Goal: Complete application form

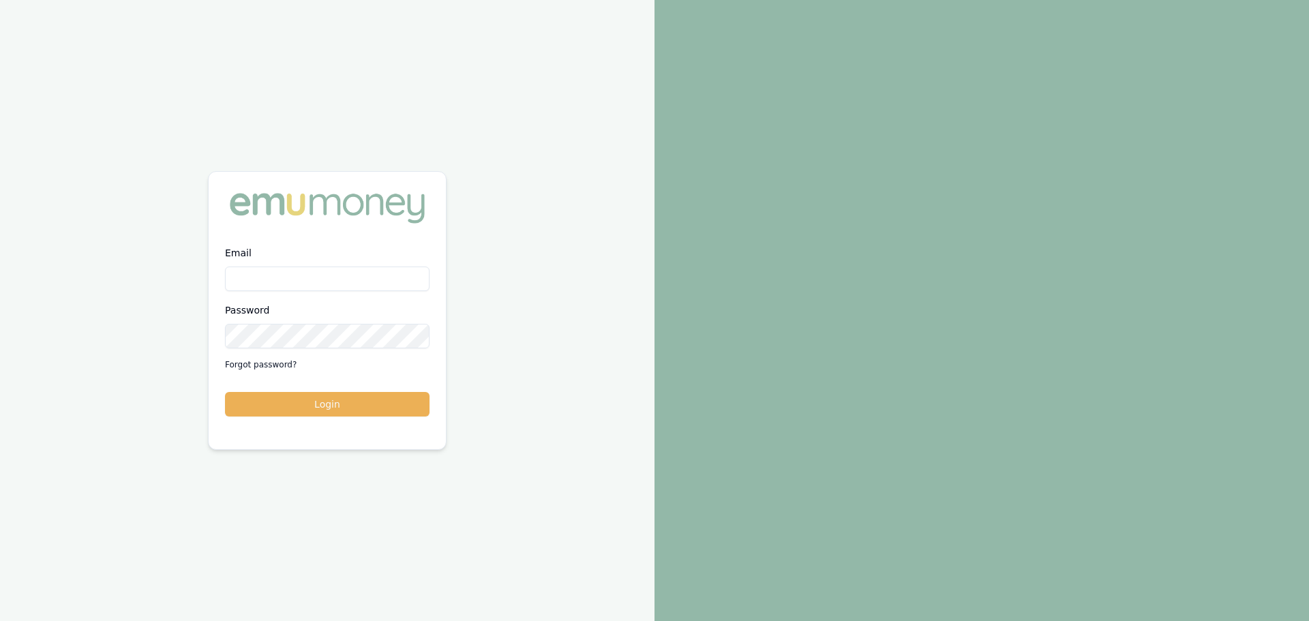
click at [286, 284] on input "Email" at bounding box center [327, 279] width 205 height 25
type input "[PERSON_NAME][EMAIL_ADDRESS][DOMAIN_NAME]"
click at [225, 392] on button "Login" at bounding box center [327, 404] width 205 height 25
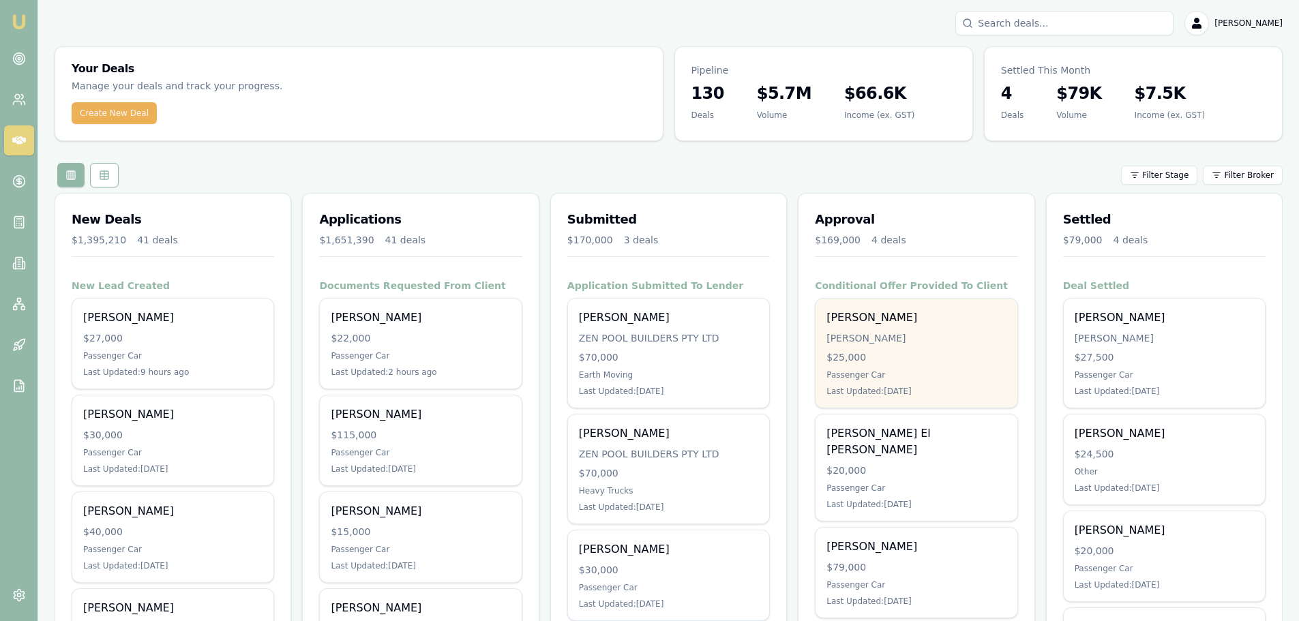
click at [875, 340] on div "DICKASON, JEFFREY ROBERT" at bounding box center [915, 338] width 179 height 14
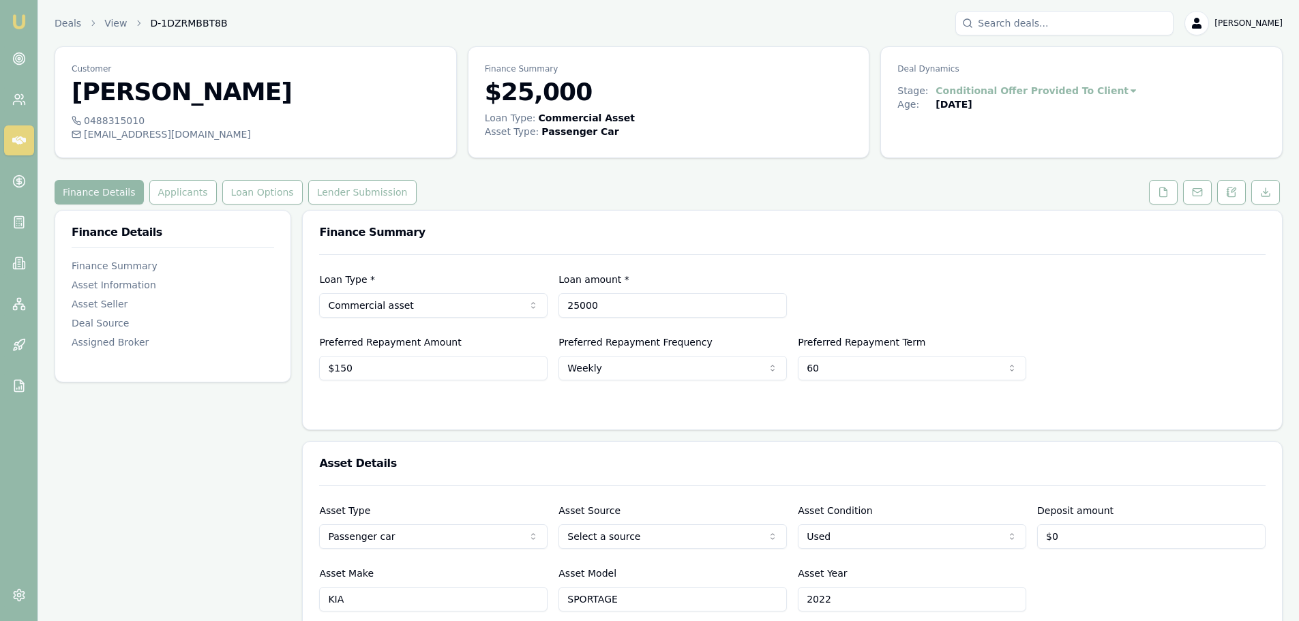
drag, startPoint x: 631, startPoint y: 301, endPoint x: 311, endPoint y: 301, distance: 320.5
click at [348, 301] on div "Loan Type * Commercial asset Consumer loan Consumer asset Commercial loan Comme…" at bounding box center [792, 294] width 946 height 46
type input "$21,000"
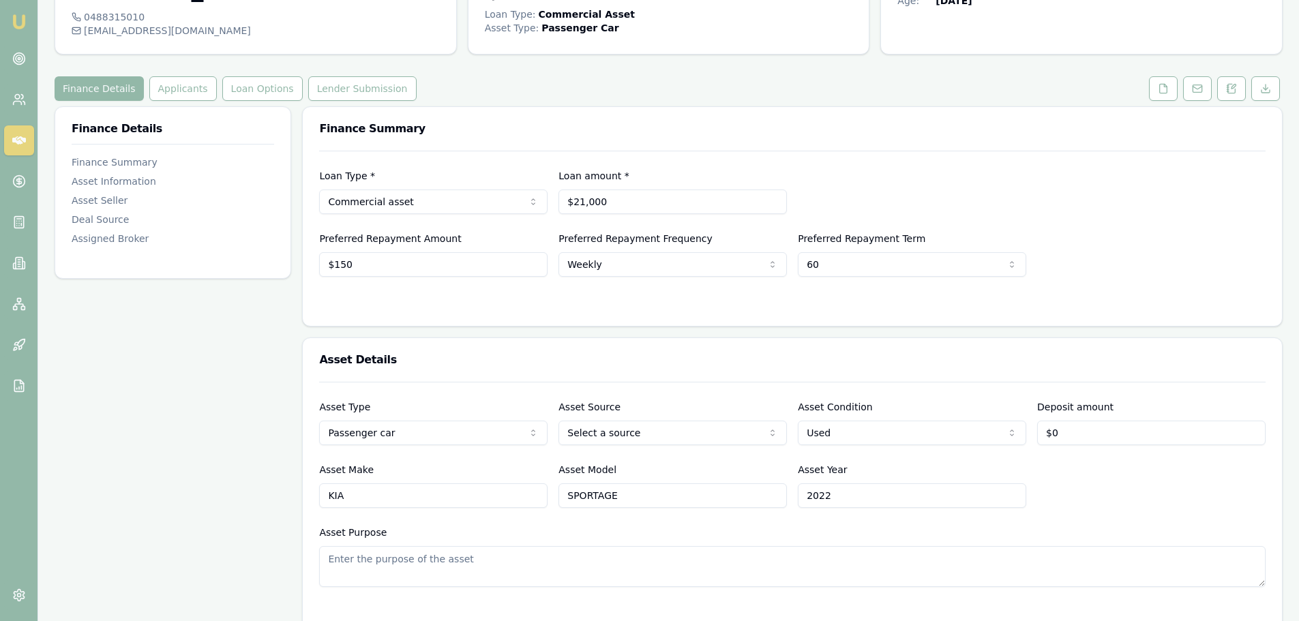
scroll to position [273, 0]
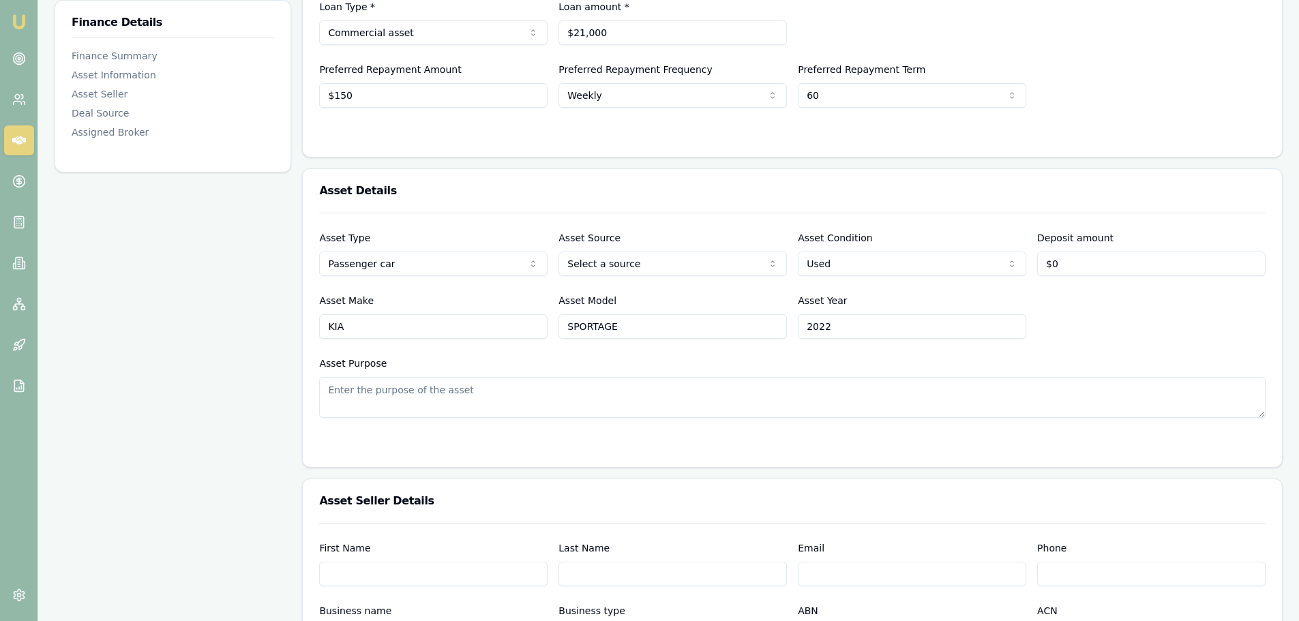
click at [633, 264] on html "Emu Broker Deals View D-1DZRMBBT8B Erin Shield Toggle Menu Customer Jeffrey Dic…" at bounding box center [649, 37] width 1299 height 621
type input "$150"
drag, startPoint x: 888, startPoint y: 329, endPoint x: 433, endPoint y: 331, distance: 454.8
click at [434, 331] on div "Asset Make KIA Asset Model SPORTAGE Asset Year 2022" at bounding box center [792, 316] width 946 height 46
type input "2021"
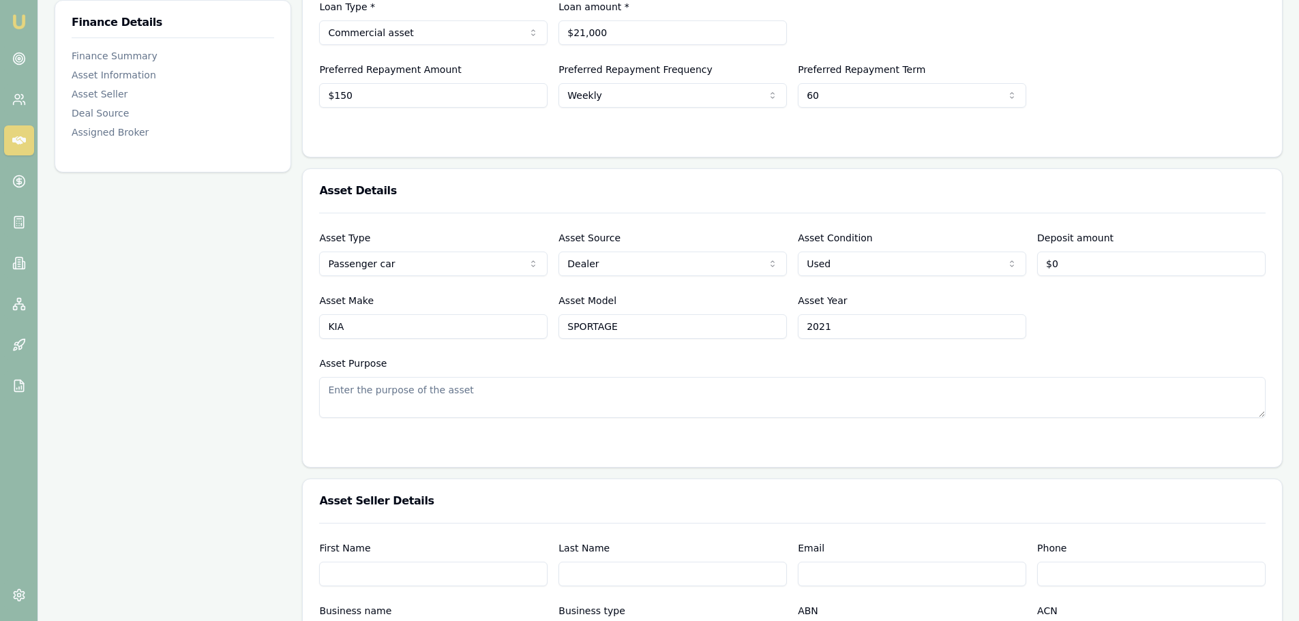
click at [593, 351] on div "Asset Type Passenger car Passenger car Electric vehicle Light commercial Other …" at bounding box center [792, 315] width 946 height 205
click at [651, 332] on input "SPORTAGE" at bounding box center [672, 326] width 228 height 25
type input "SPORTAGE GT-LINE"
click at [670, 357] on div "Asset Purpose" at bounding box center [792, 386] width 946 height 63
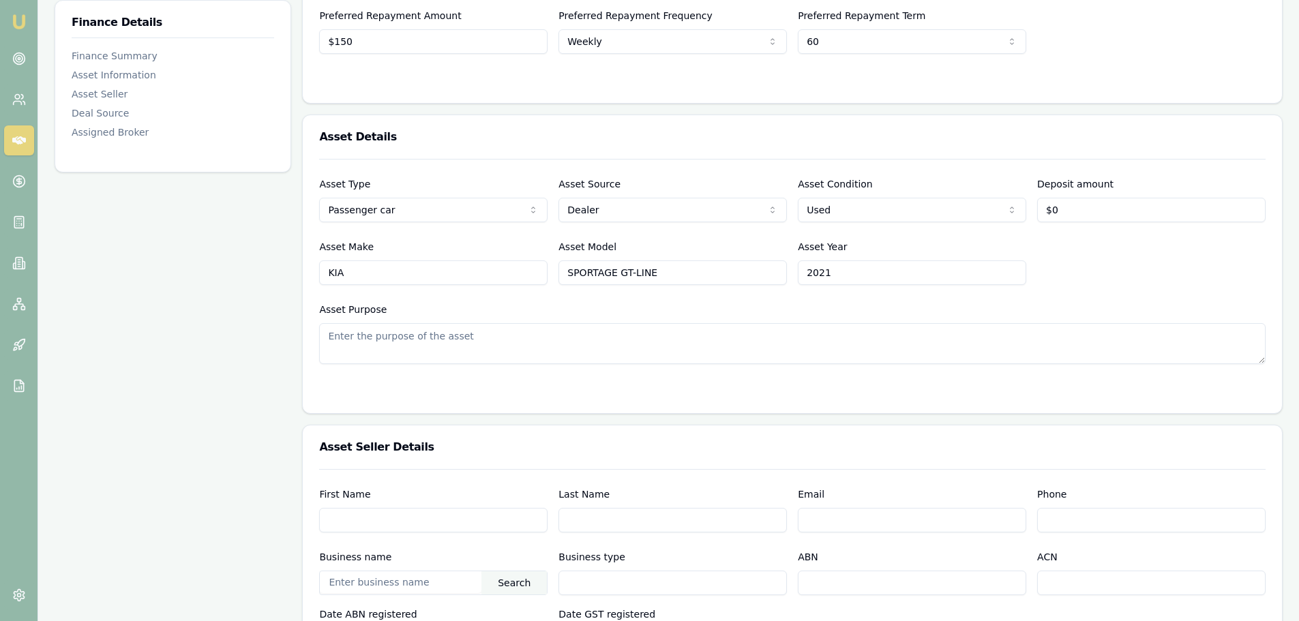
scroll to position [477, 0]
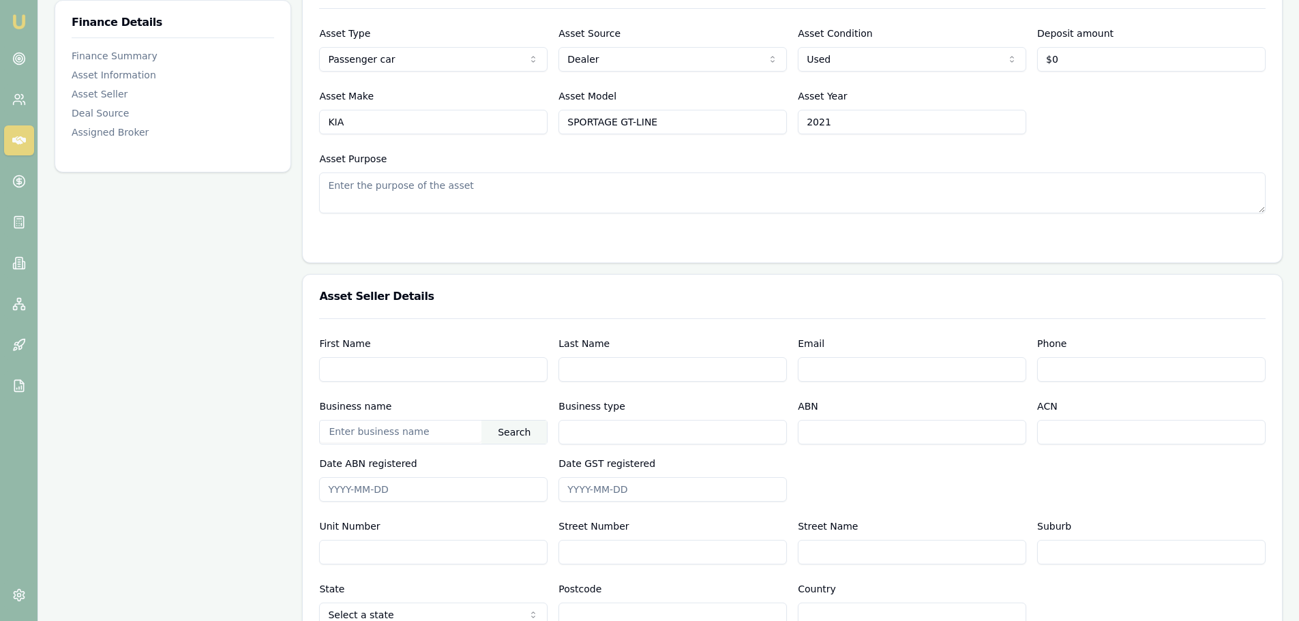
click at [471, 367] on input "First Name" at bounding box center [433, 369] width 228 height 25
click at [471, 367] on input "BERWICK MITSUBISHI" at bounding box center [433, 369] width 228 height 25
type input "B"
click at [458, 430] on input "text" at bounding box center [401, 432] width 162 height 22
click at [518, 428] on div "Search" at bounding box center [513, 432] width 65 height 23
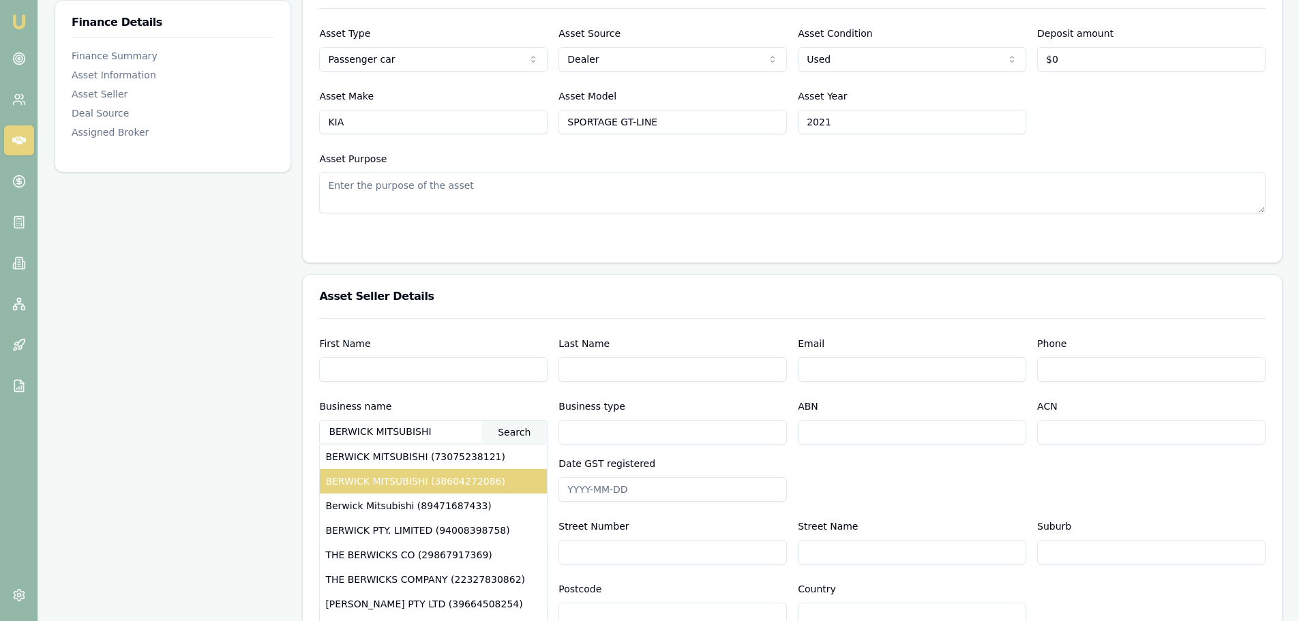
click at [488, 474] on div "BERWICK MITSUBISHI (38604272086)" at bounding box center [433, 481] width 227 height 25
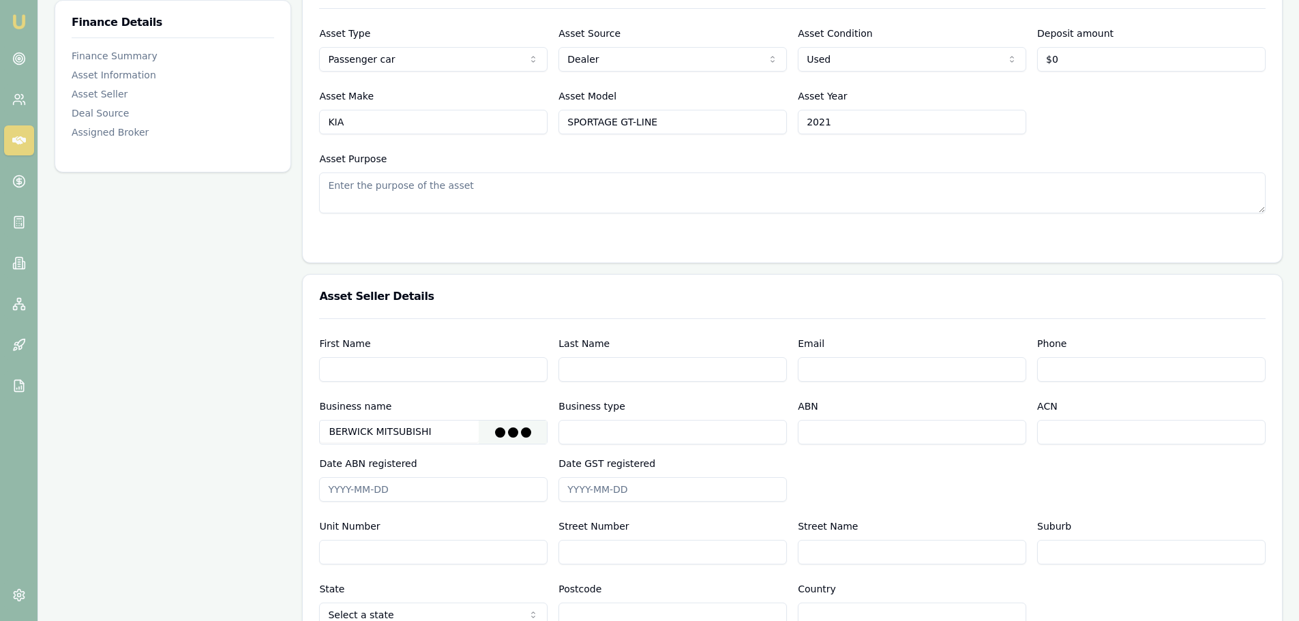
type input "AL BERWICK PTY LTD"
type input "Australian Private Company"
type input "38604272086"
type input "604272086"
type input "2015-02-17"
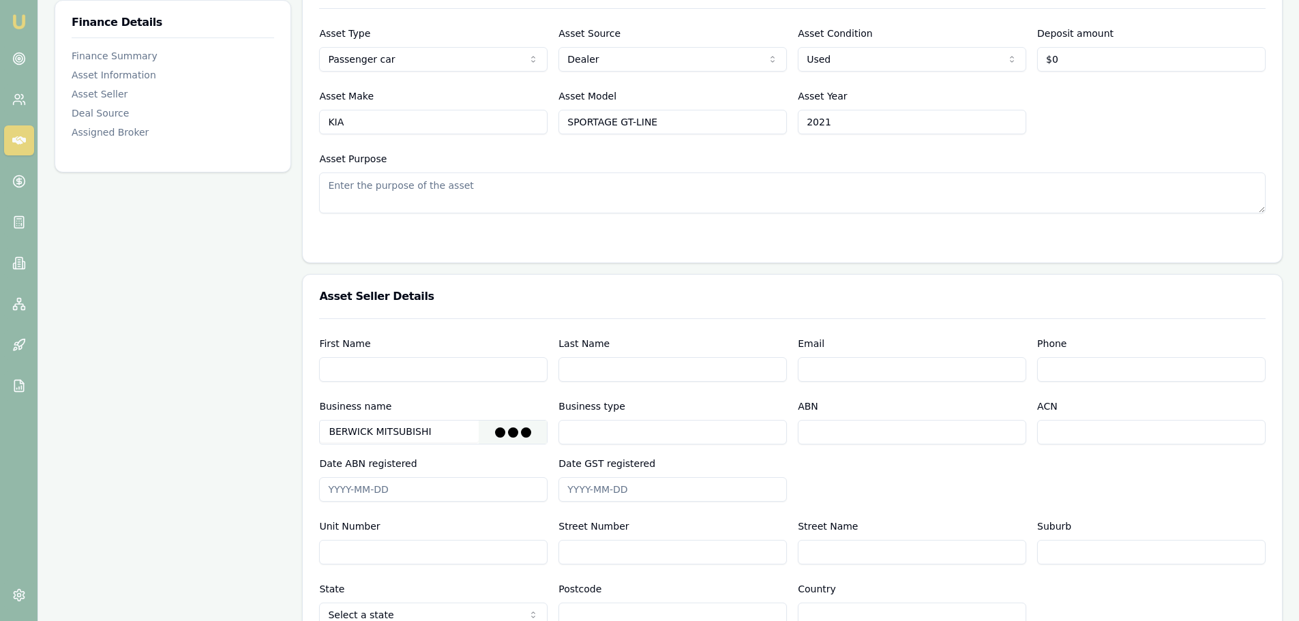
type input "2019-06-01"
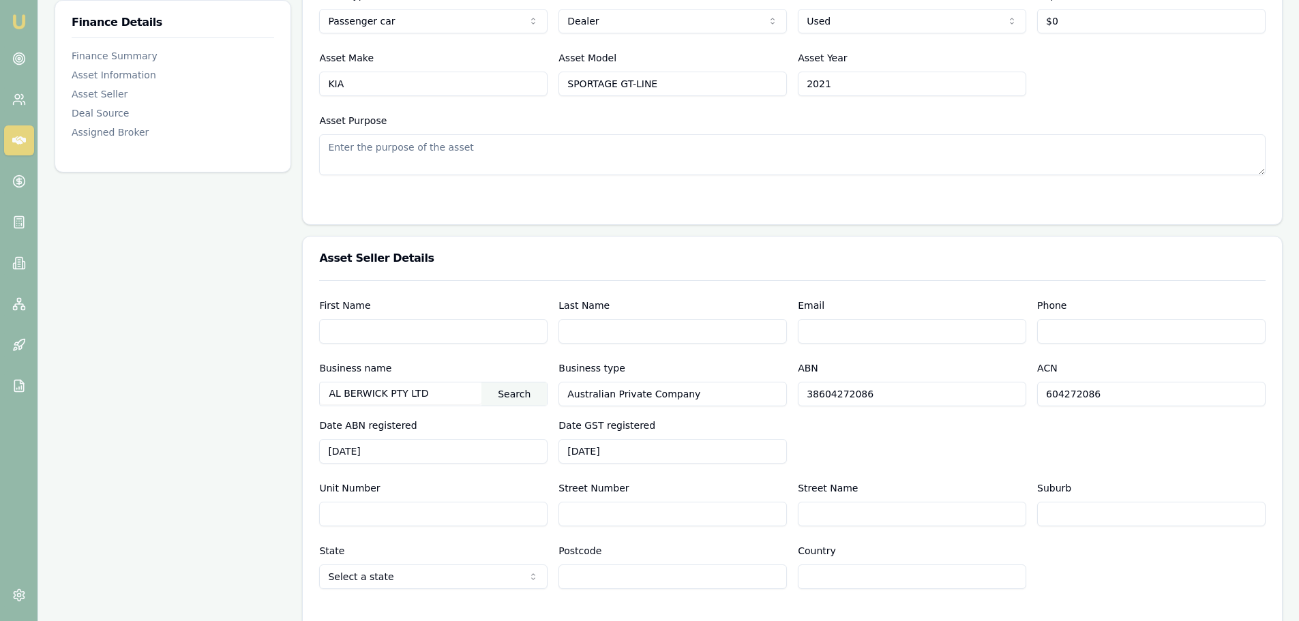
scroll to position [545, 0]
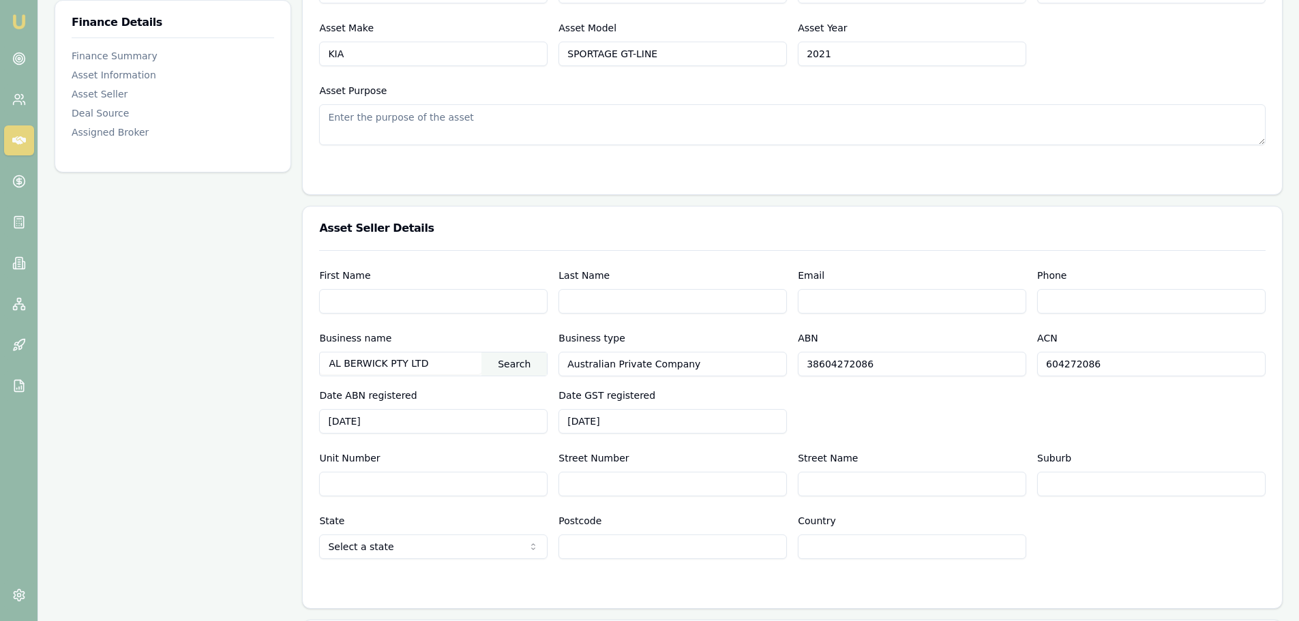
click at [678, 486] on input "Street Number" at bounding box center [672, 484] width 228 height 25
click at [678, 486] on input "20-32 KANGAN DR" at bounding box center [672, 484] width 228 height 25
type input "20-32"
click at [910, 485] on input "KANGAN" at bounding box center [912, 484] width 228 height 25
type input "KANGAN DR"
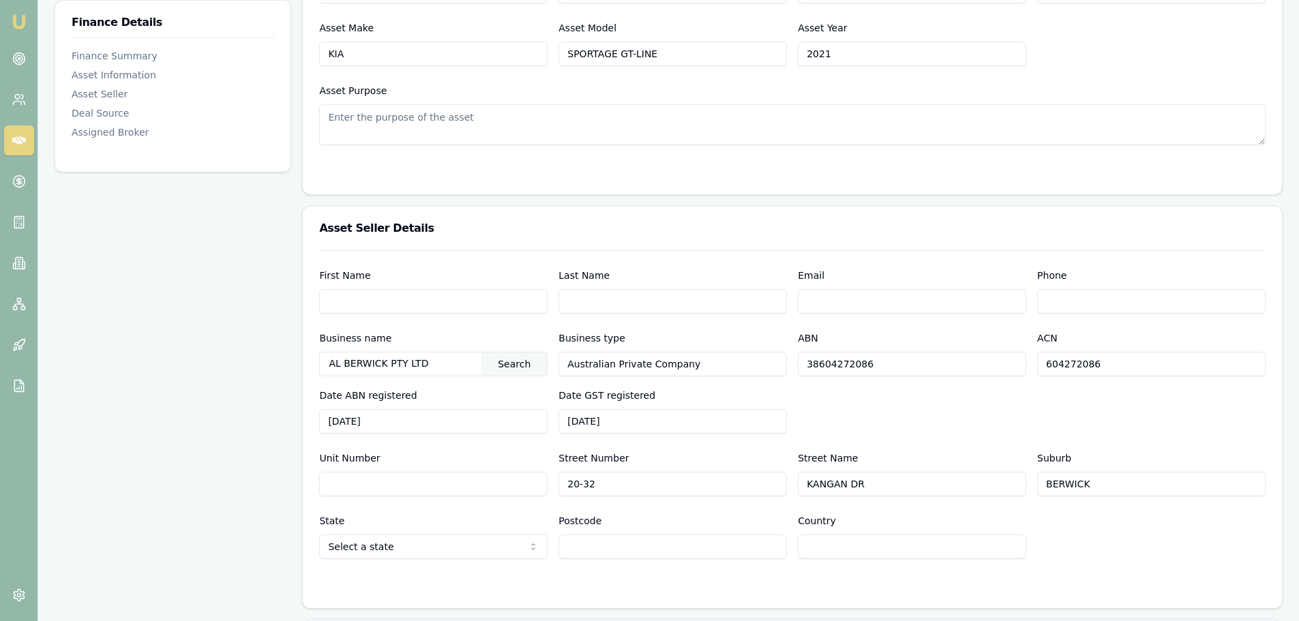
type input "BERWICK"
select select "VIC"
type input "3806"
type input "AUSTRALIA"
click at [1134, 543] on div "State VIC NSW VIC QLD SA WA TAS NT ACT Postcode 3806 Country AUSTRALIA" at bounding box center [792, 536] width 946 height 46
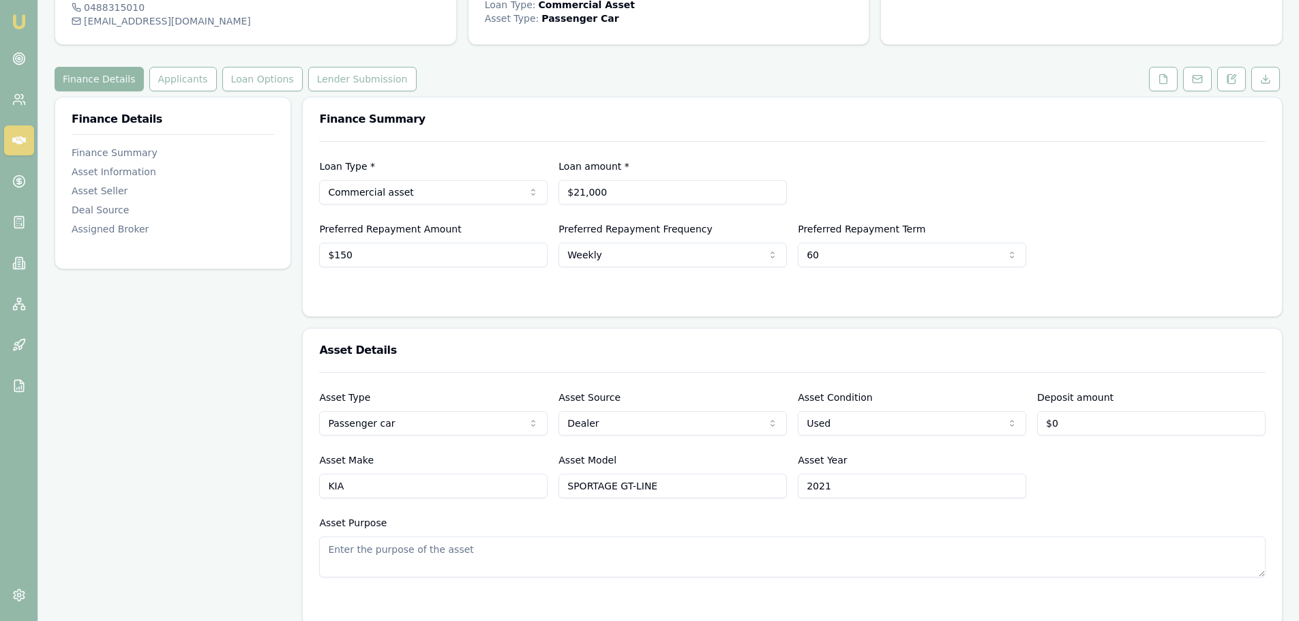
scroll to position [0, 0]
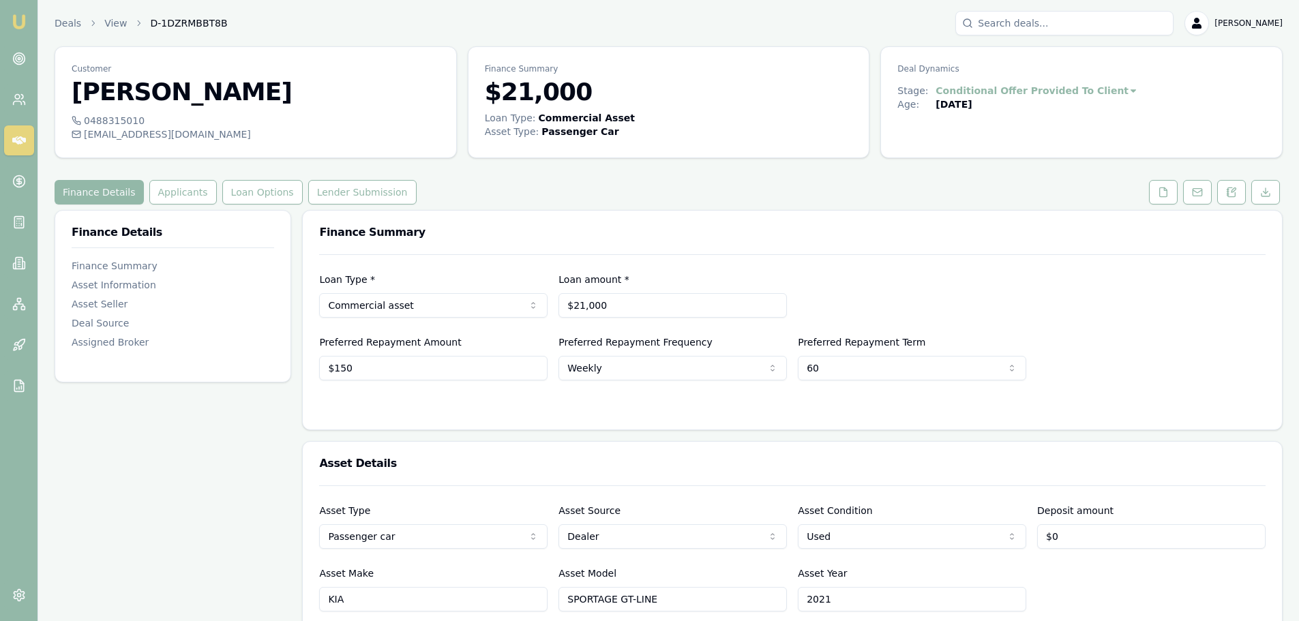
click at [903, 289] on div "Loan Type * Commercial asset Consumer loan Consumer asset Commercial loan Comme…" at bounding box center [792, 294] width 946 height 46
click at [263, 196] on button "Loan Options" at bounding box center [262, 192] width 80 height 25
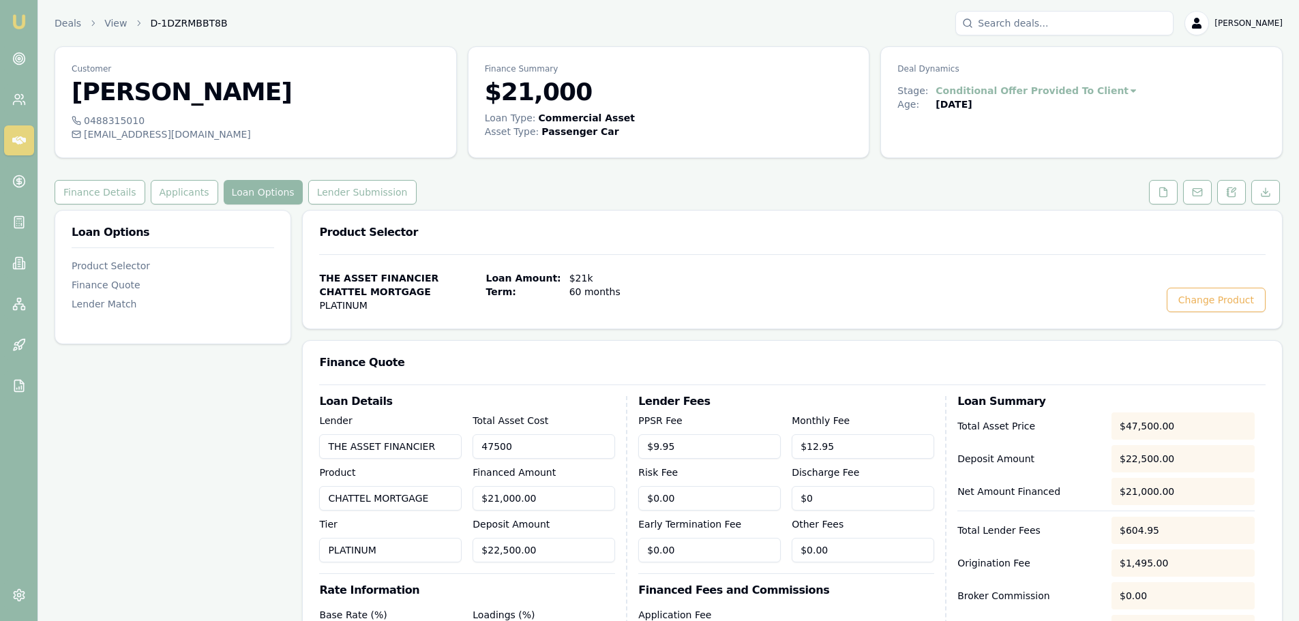
drag, startPoint x: 559, startPoint y: 444, endPoint x: 178, endPoint y: 419, distance: 382.0
type input "2"
type input "$0.00"
type input "42999"
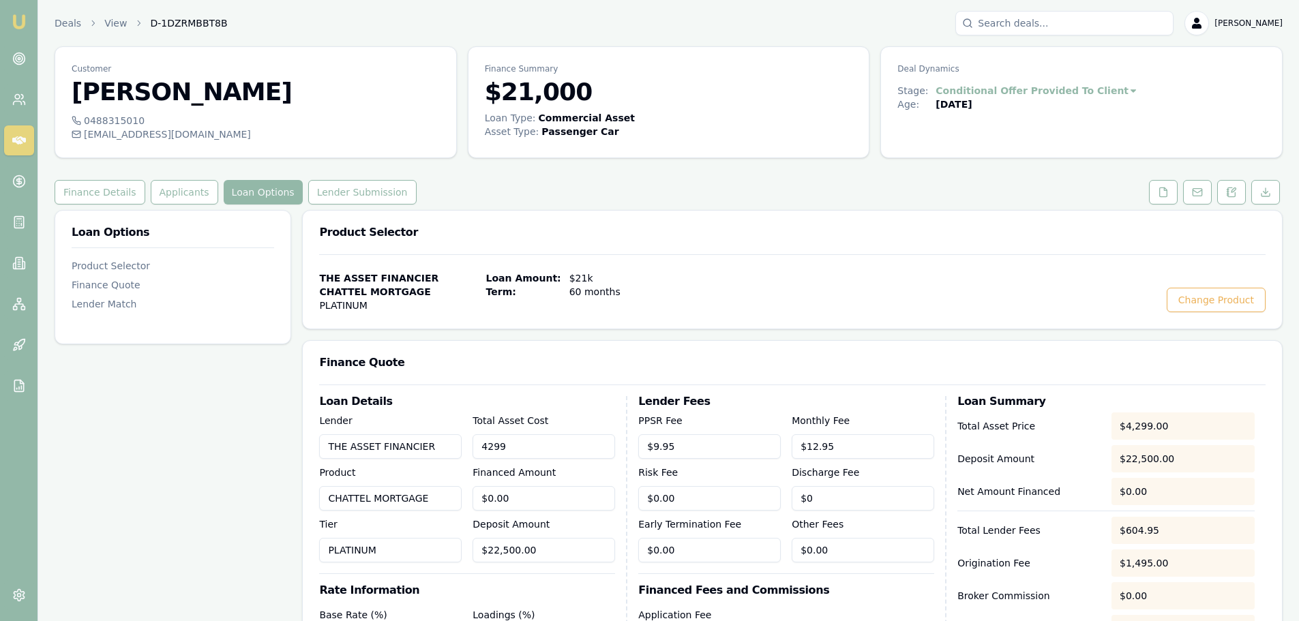
type input "$20,499.00"
type input "$42,999.00"
type input "$20,499.00"
type input "22500"
drag, startPoint x: 411, startPoint y: 545, endPoint x: 304, endPoint y: 533, distance: 107.7
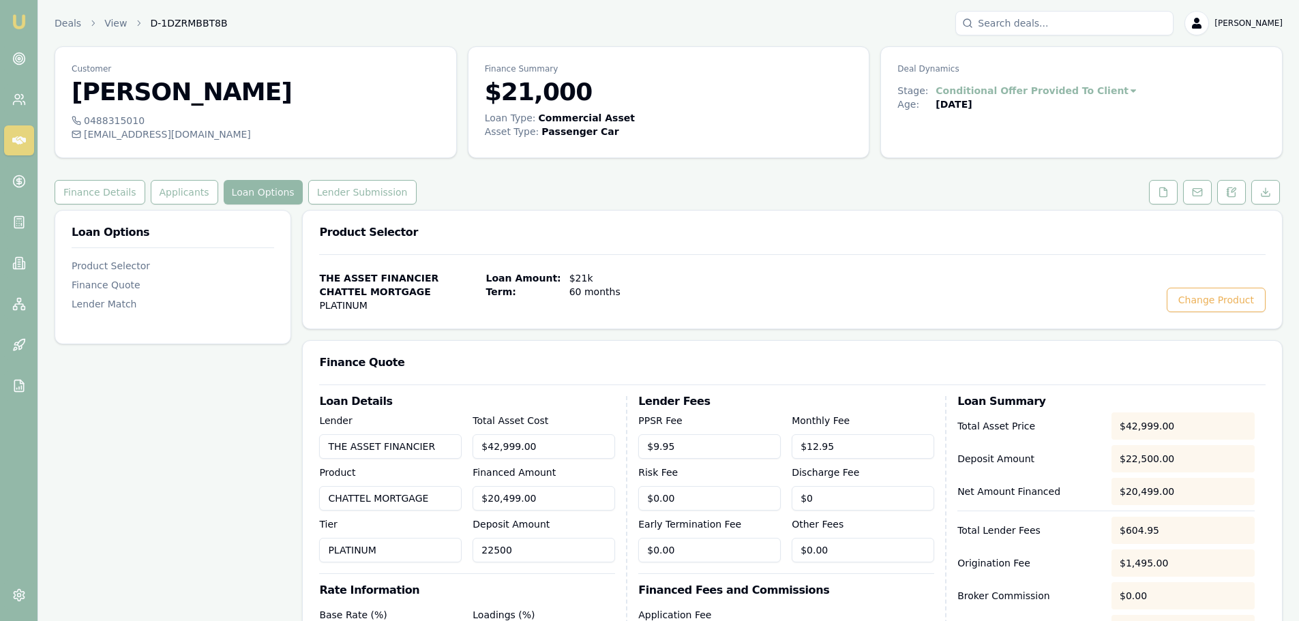
click at [305, 533] on div "Loan Details Lender THE ASSET FINANCIER Product CHATTEL MORTGAGE Tier PLATINUM …" at bounding box center [792, 611] width 979 height 453
type input "$42,997.00"
type input "2"
type input "$42,977.00"
type input "22"
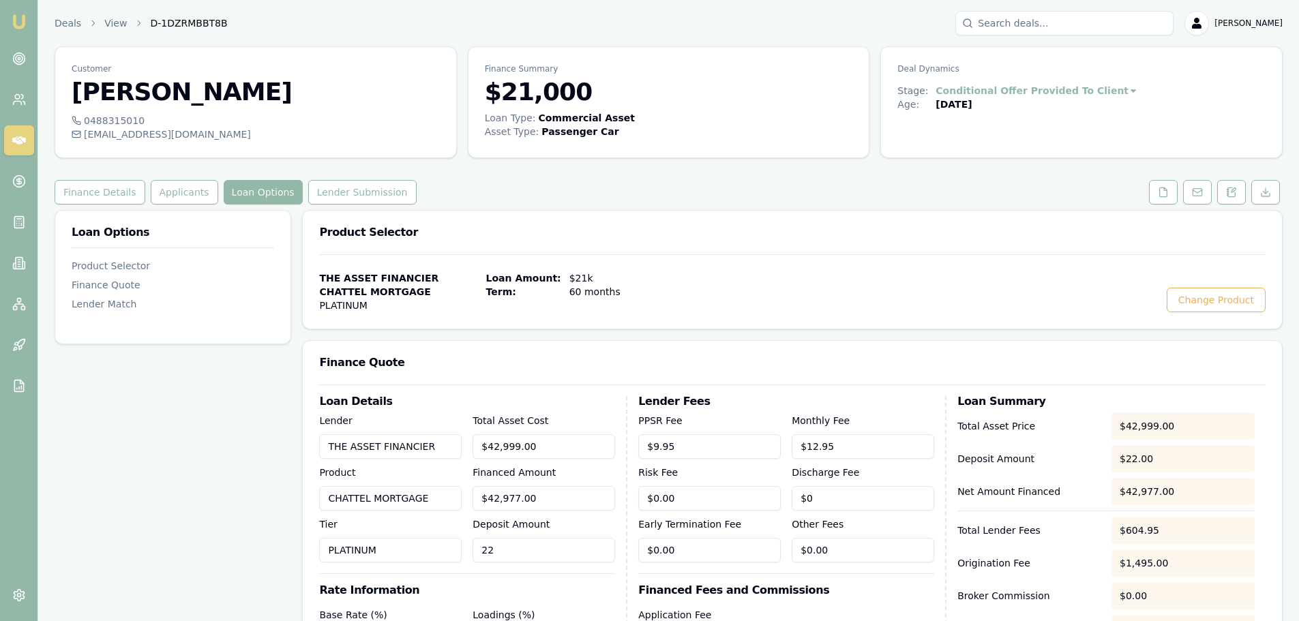
type input "$42,779.00"
type input "220"
type input "$40,799.00"
type input "2200"
type input "$20,999.00"
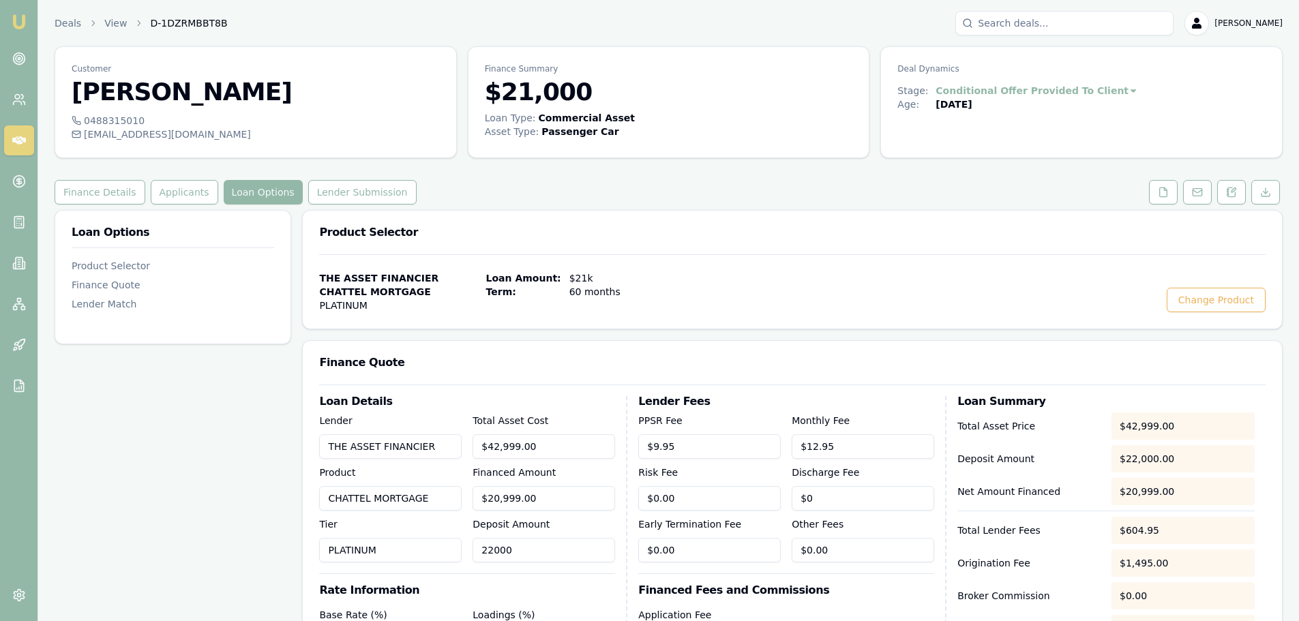
type input "$22,000.00"
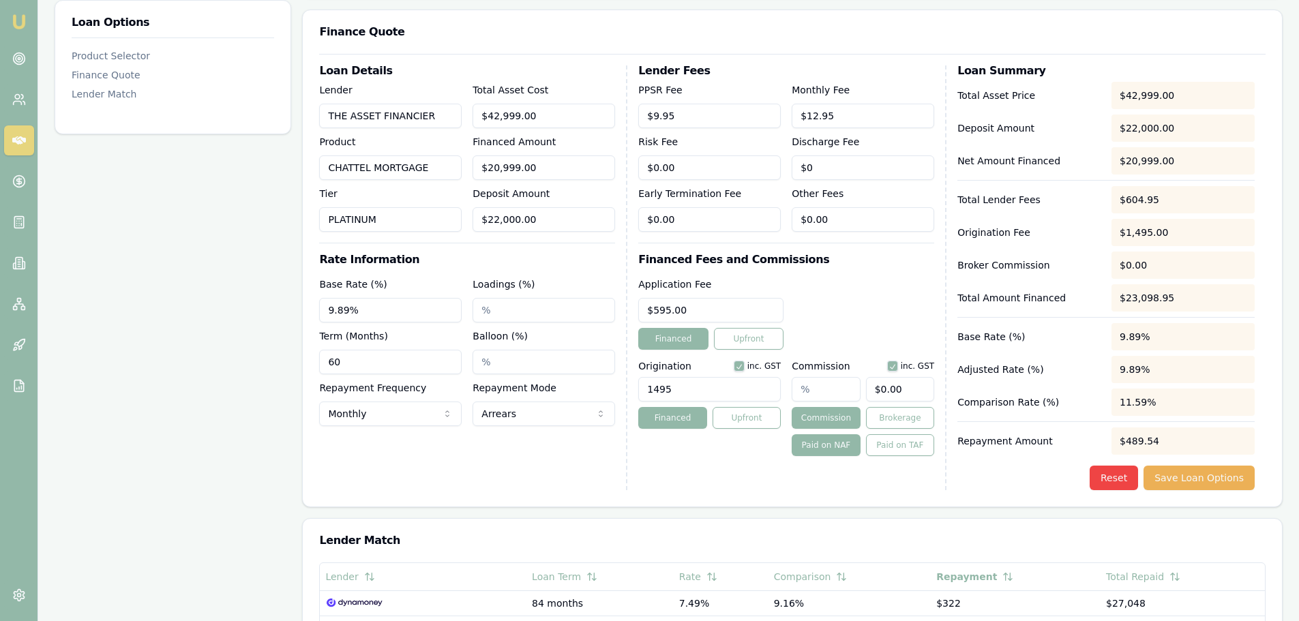
click at [492, 257] on h3 "Rate Information" at bounding box center [467, 259] width 296 height 11
drag, startPoint x: 205, startPoint y: 322, endPoint x: -286, endPoint y: 354, distance: 492.6
type input "8.14%"
click at [526, 449] on div "Loan Details Lender THE ASSET FINANCIER Product CHATTEL MORTGAGE Tier PLATINUM …" at bounding box center [473, 277] width 308 height 425
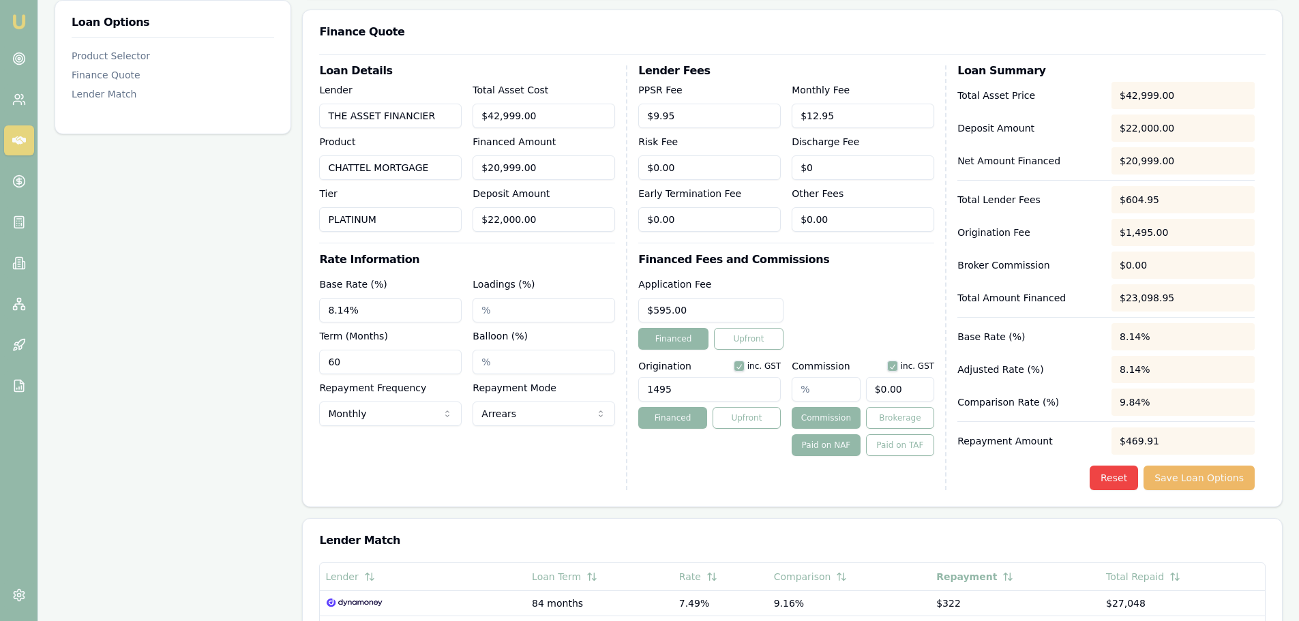
click at [1189, 477] on button "Save Loan Options" at bounding box center [1198, 478] width 111 height 25
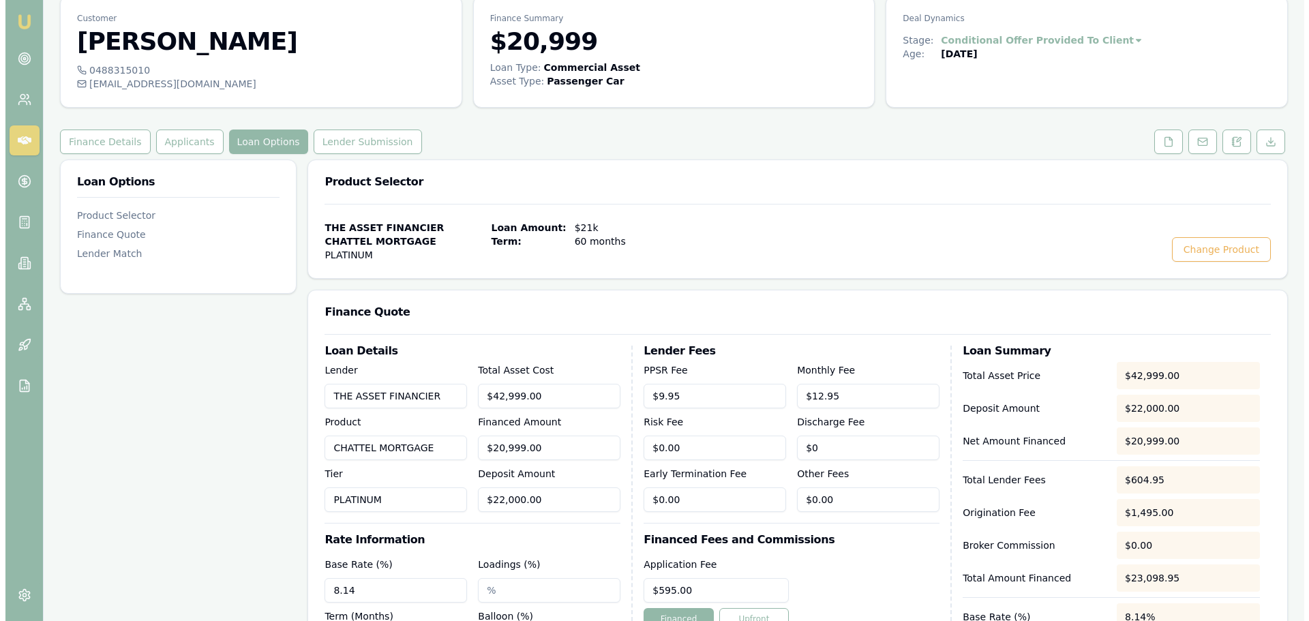
scroll to position [0, 0]
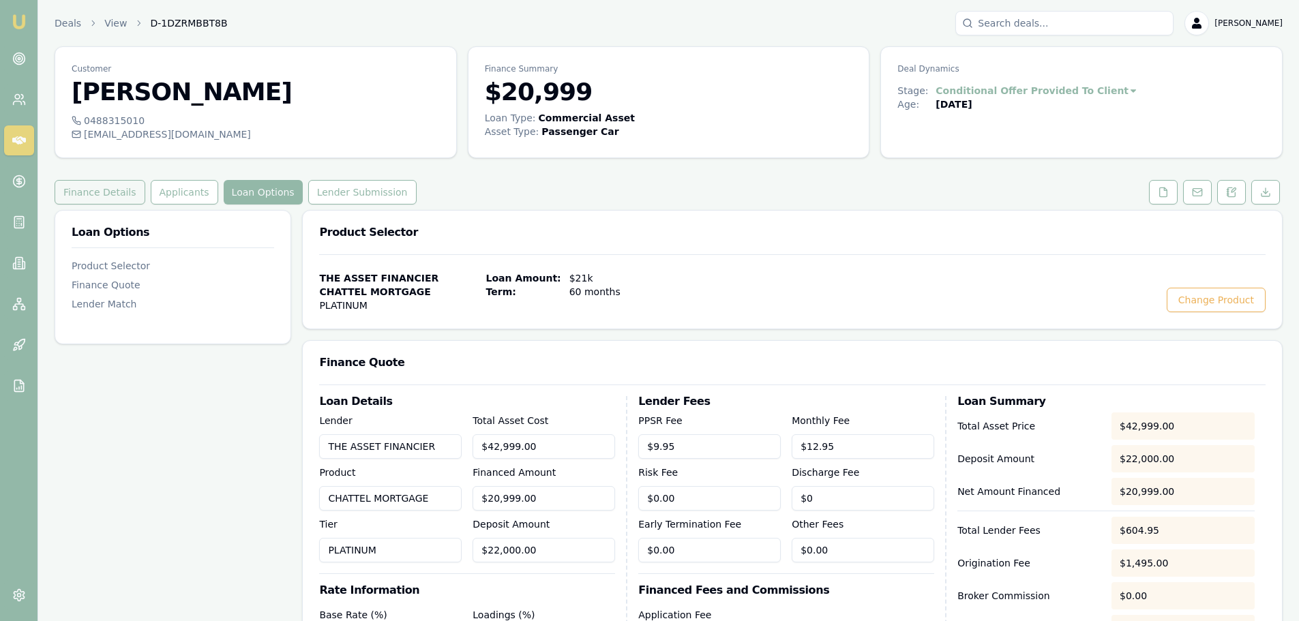
click at [123, 190] on button "Finance Details" at bounding box center [100, 192] width 91 height 25
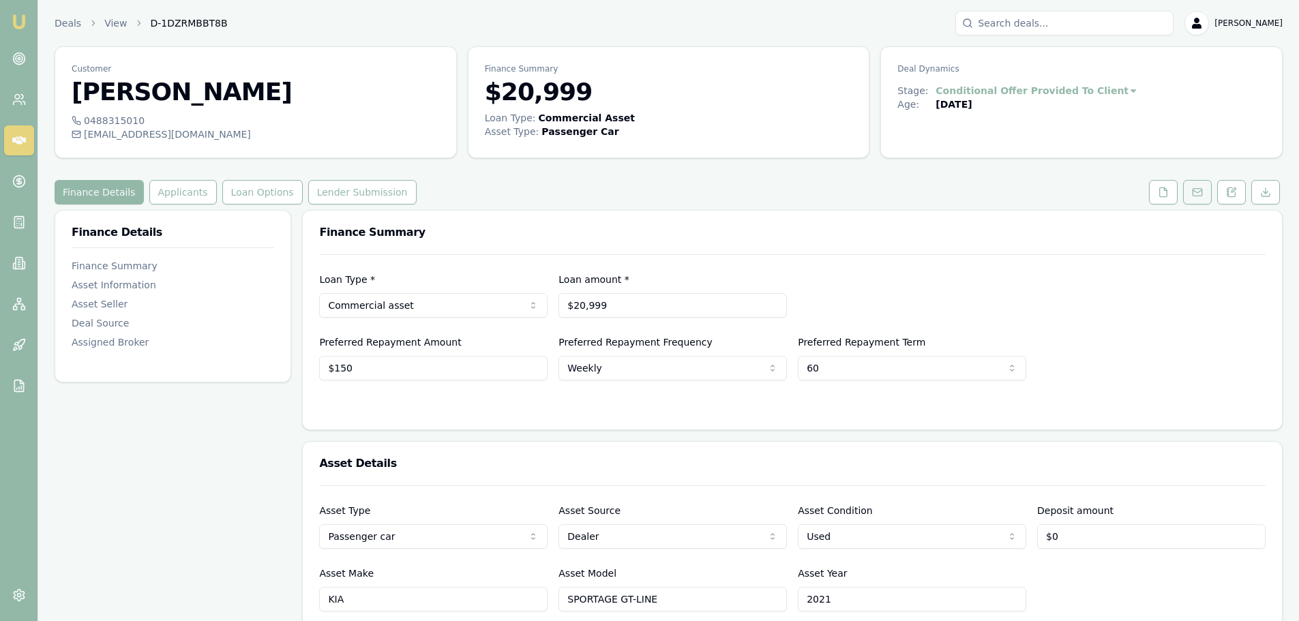
click at [1208, 196] on button at bounding box center [1197, 192] width 29 height 25
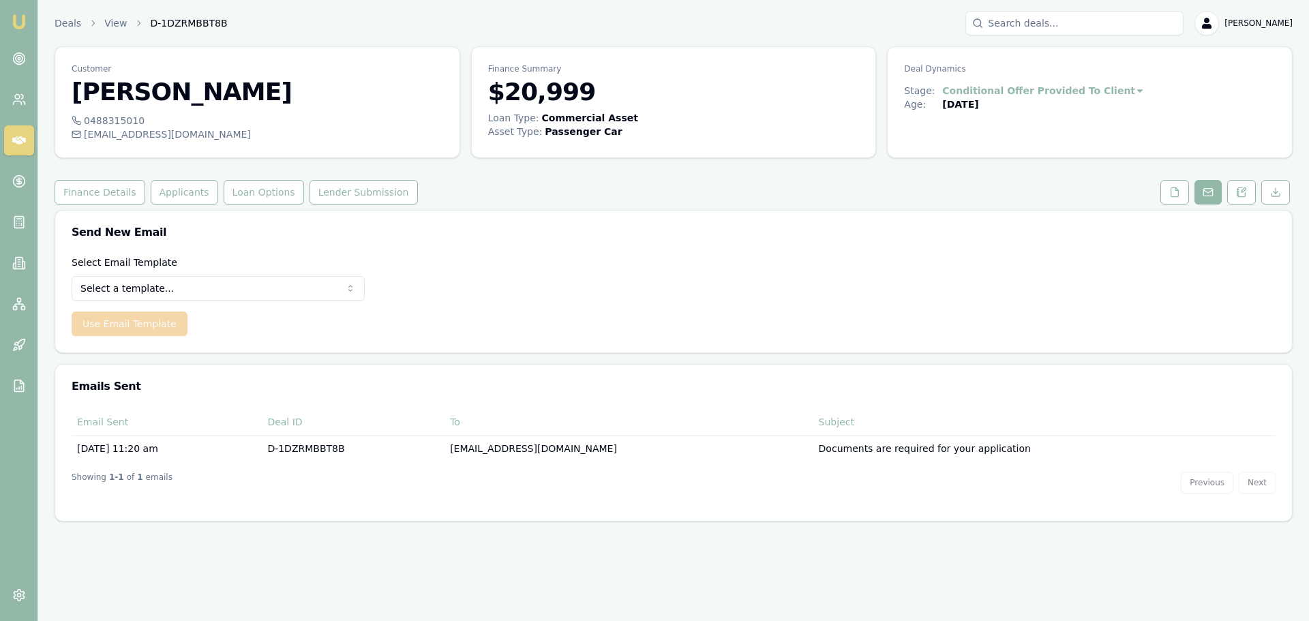
click at [128, 290] on html "Emu Broker Deals View D-1DZRMBBT8B Erin Shield Toggle Menu Customer Jeffrey Dic…" at bounding box center [654, 310] width 1309 height 621
click at [147, 330] on button "Use Email Template" at bounding box center [130, 324] width 116 height 25
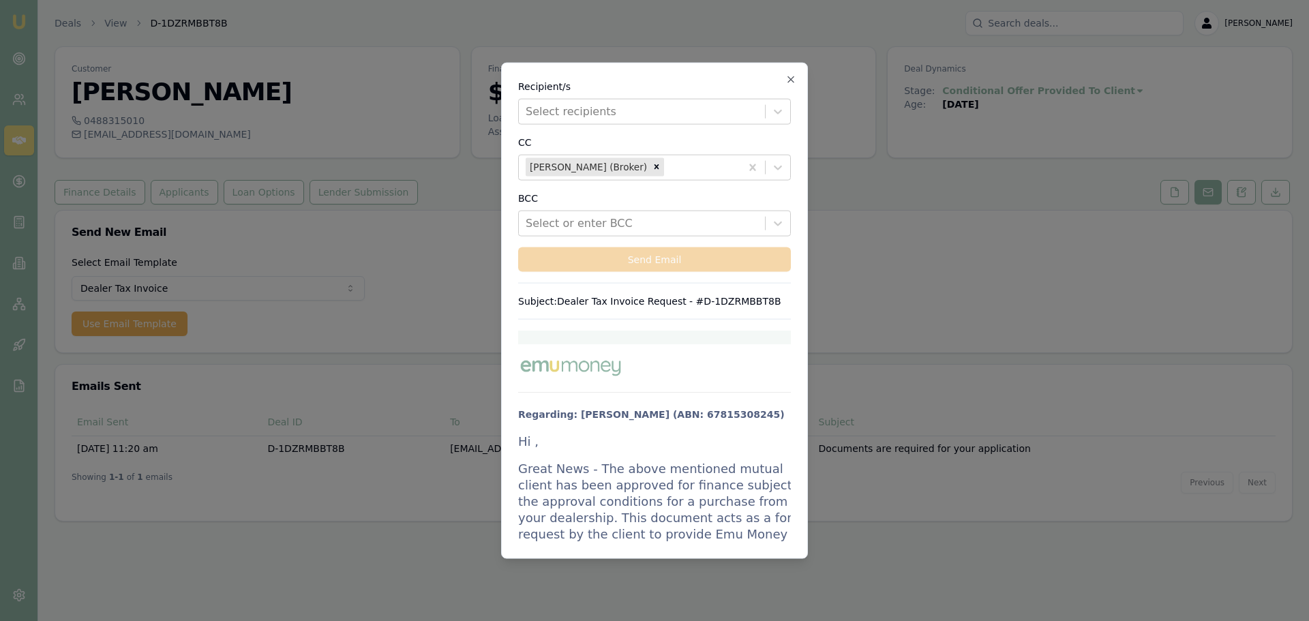
drag, startPoint x: 522, startPoint y: 461, endPoint x: 736, endPoint y: 548, distance: 230.9
click at [736, 548] on div "Recipient/s Select recipients CC Erin Shield (Broker) BCC Select or enter BCC S…" at bounding box center [654, 310] width 307 height 497
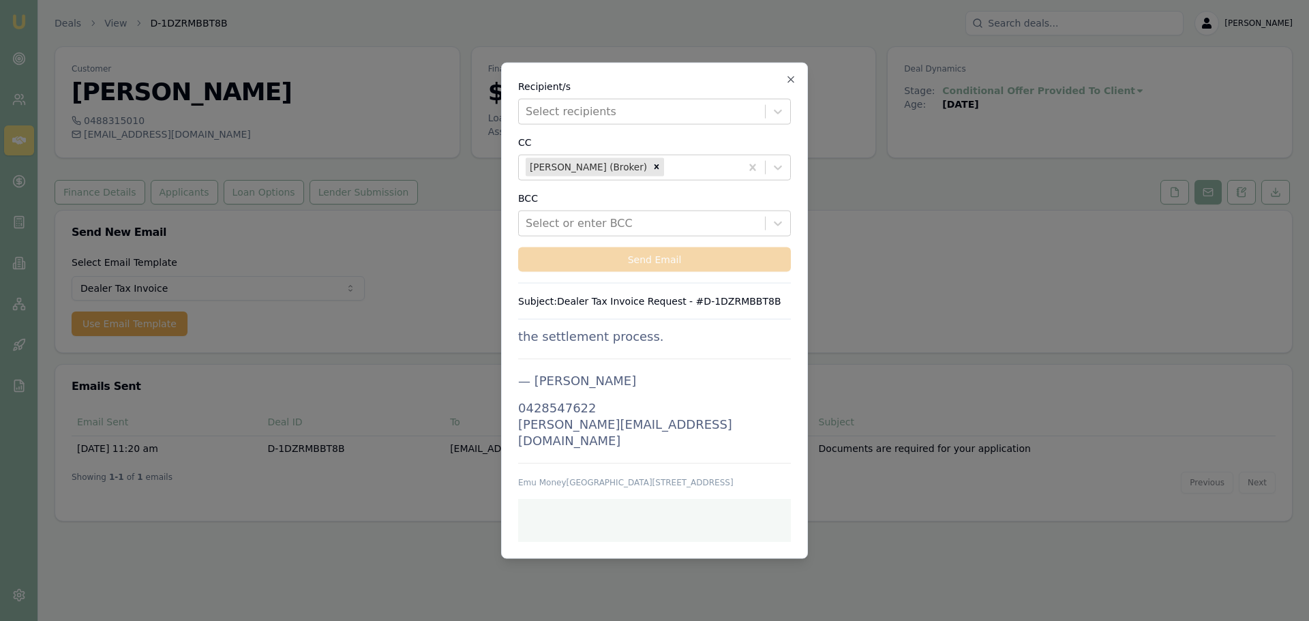
scroll to position [2157, 0]
drag, startPoint x: 520, startPoint y: 462, endPoint x: 682, endPoint y: 342, distance: 202.2
click at [662, 344] on p "Any details omitted from the invoice will delay the settlement process." at bounding box center [668, 328] width 300 height 33
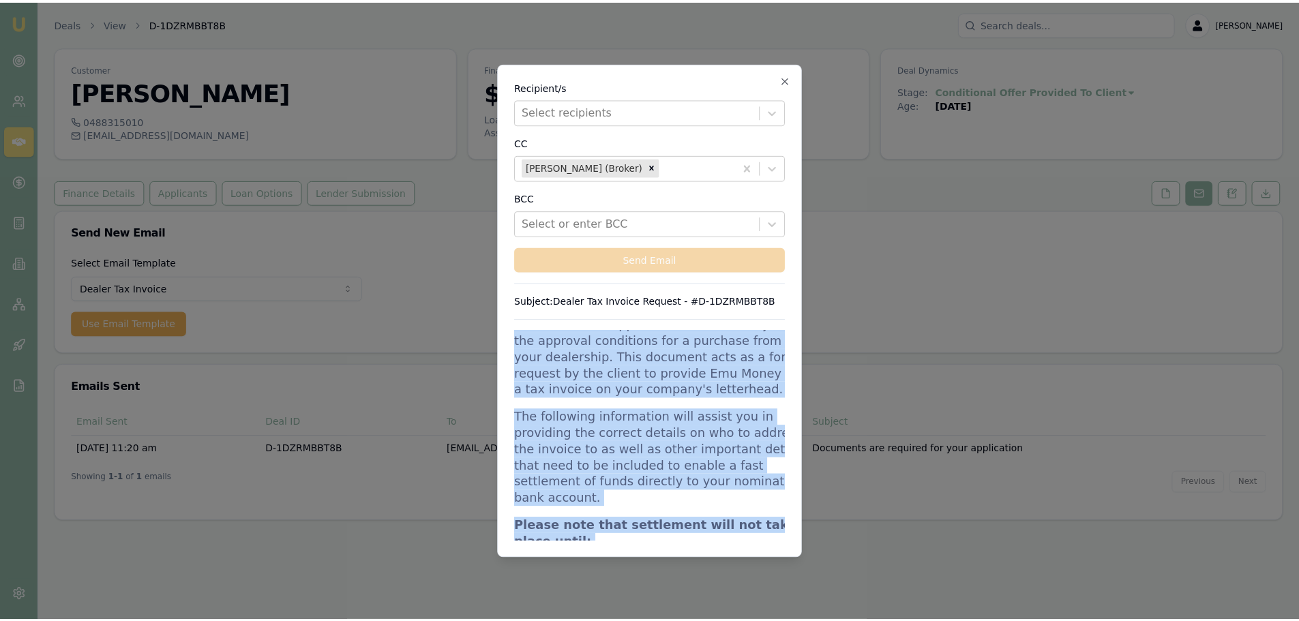
scroll to position [0, 0]
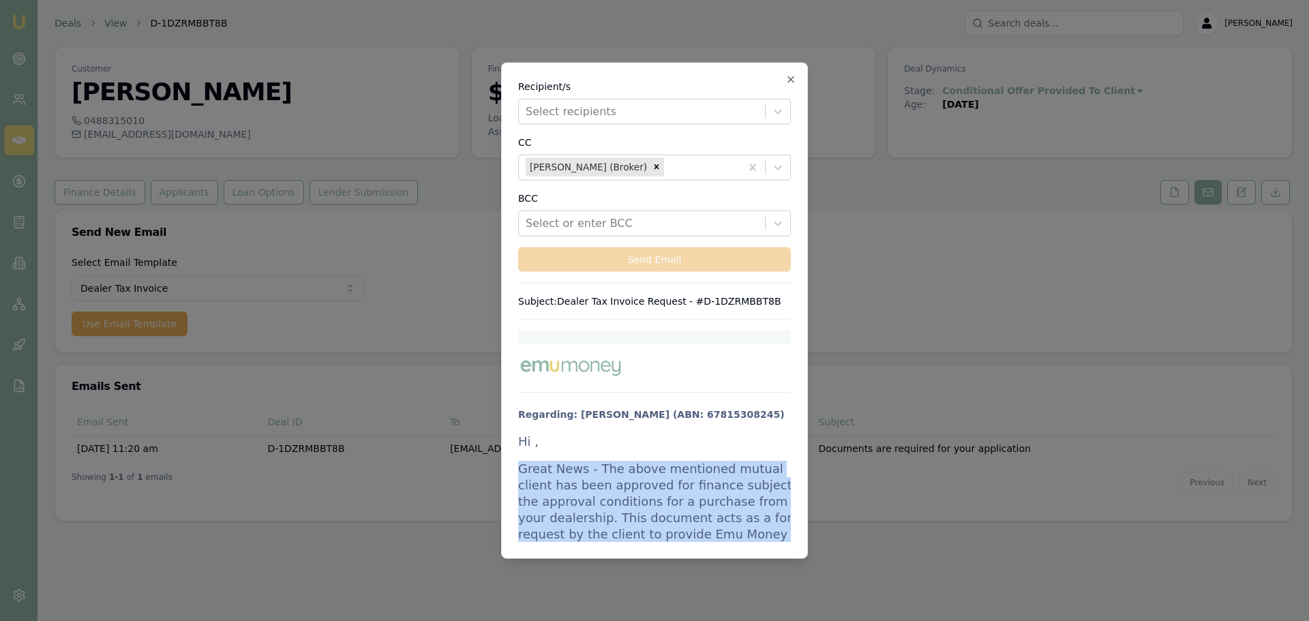
drag, startPoint x: 658, startPoint y: 377, endPoint x: 518, endPoint y: 488, distance: 178.6
copy td "Great News - The above mentioned mutual client has been approved for finance su…"
click at [794, 78] on icon "button" at bounding box center [790, 79] width 11 height 11
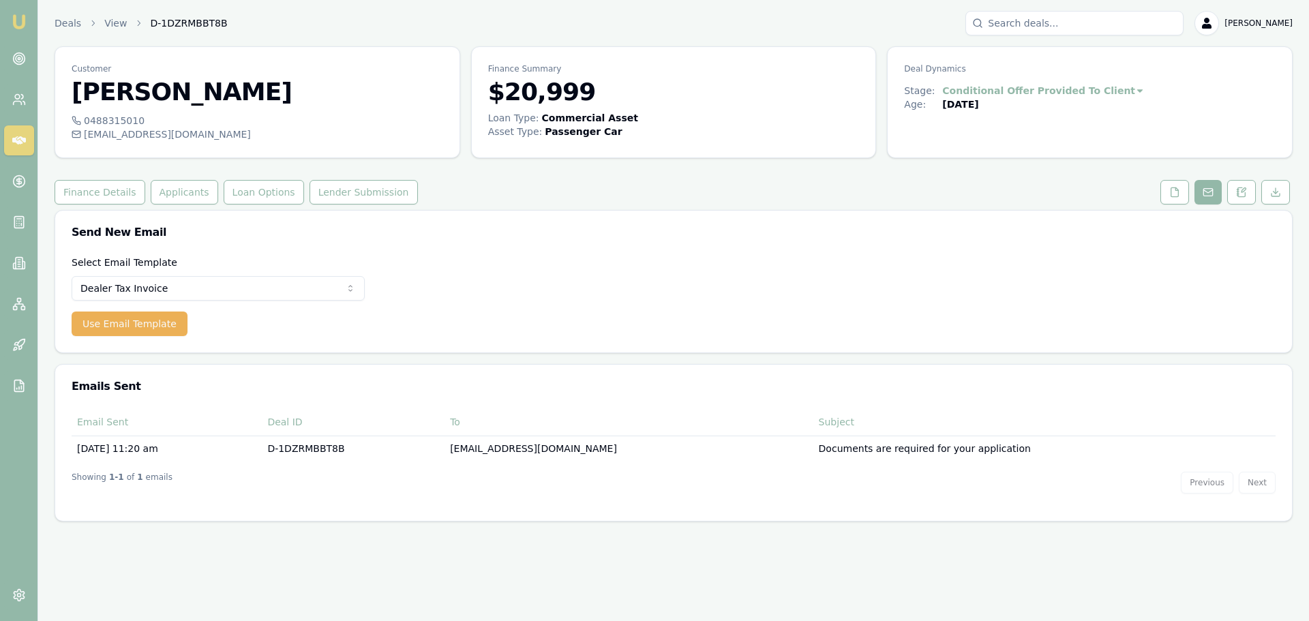
click at [284, 46] on div "Deals View D-1DZRMBBT8B Erin Shield Toggle Menu Customer Jeffrey Dickason 04883…" at bounding box center [673, 266] width 1271 height 511
click at [198, 132] on div "jeffdickason49@gmail.com" at bounding box center [258, 135] width 372 height 14
click at [194, 134] on div "jeffdickason49@gmail.com" at bounding box center [258, 135] width 372 height 14
copy div "jeffdickason49@gmail.com"
click at [155, 194] on button "Applicants" at bounding box center [185, 192] width 68 height 25
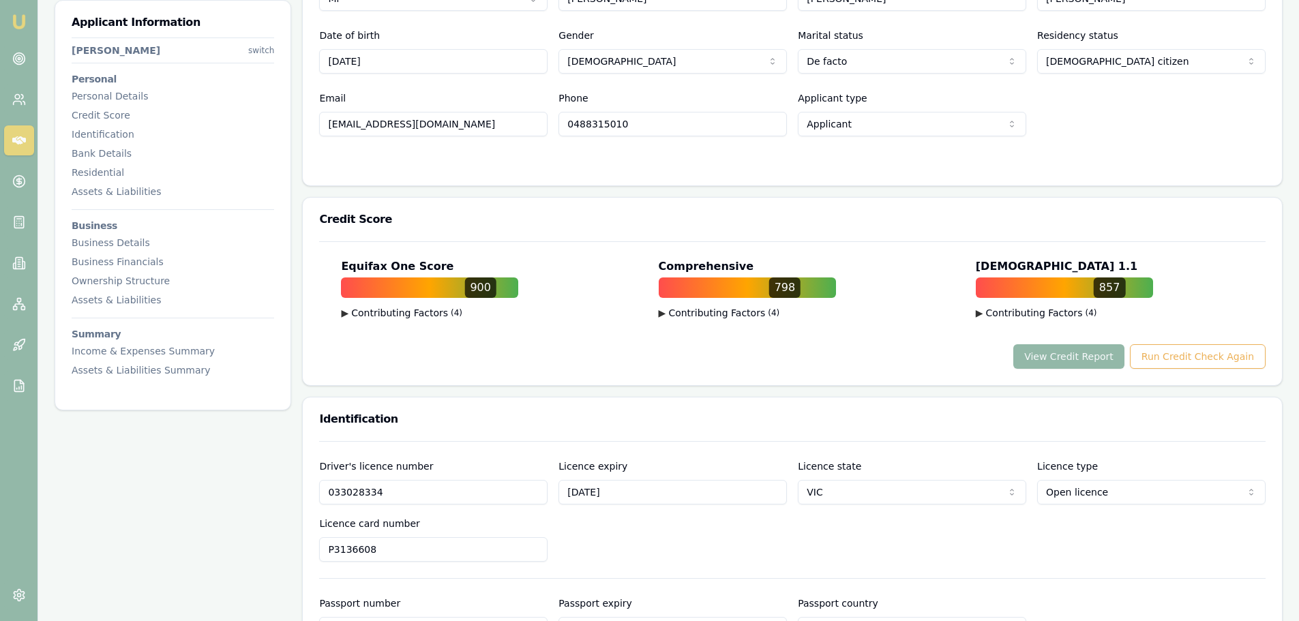
scroll to position [409, 0]
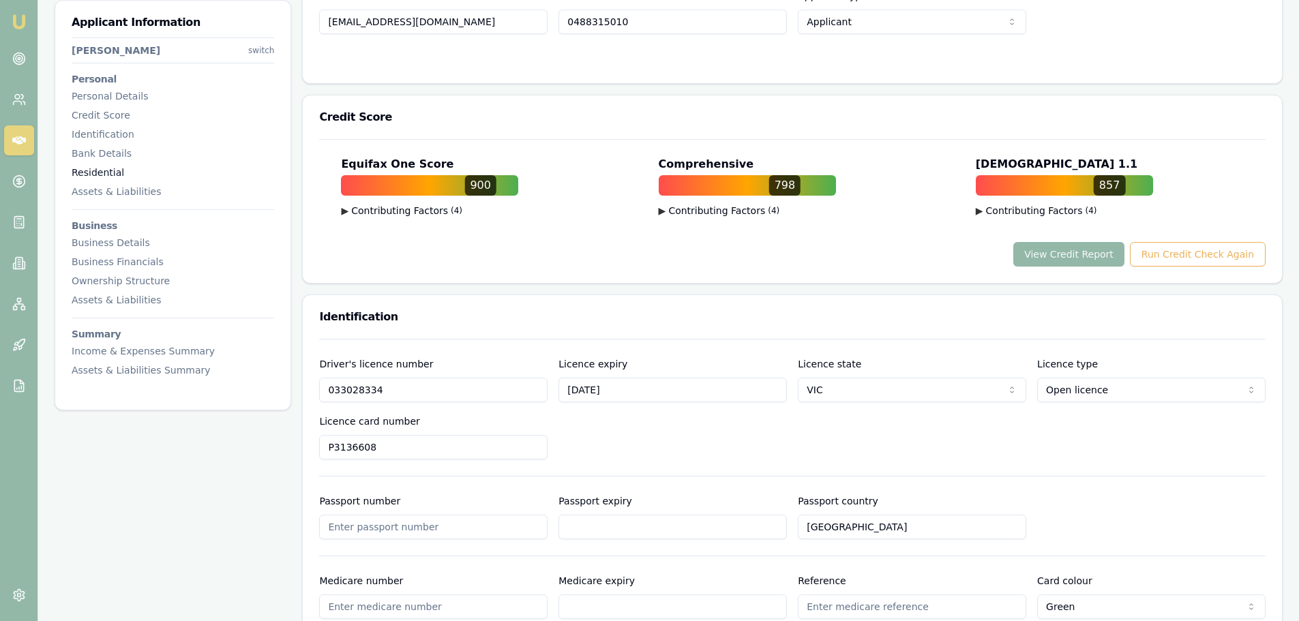
click at [100, 169] on div "Residential" at bounding box center [173, 173] width 203 height 14
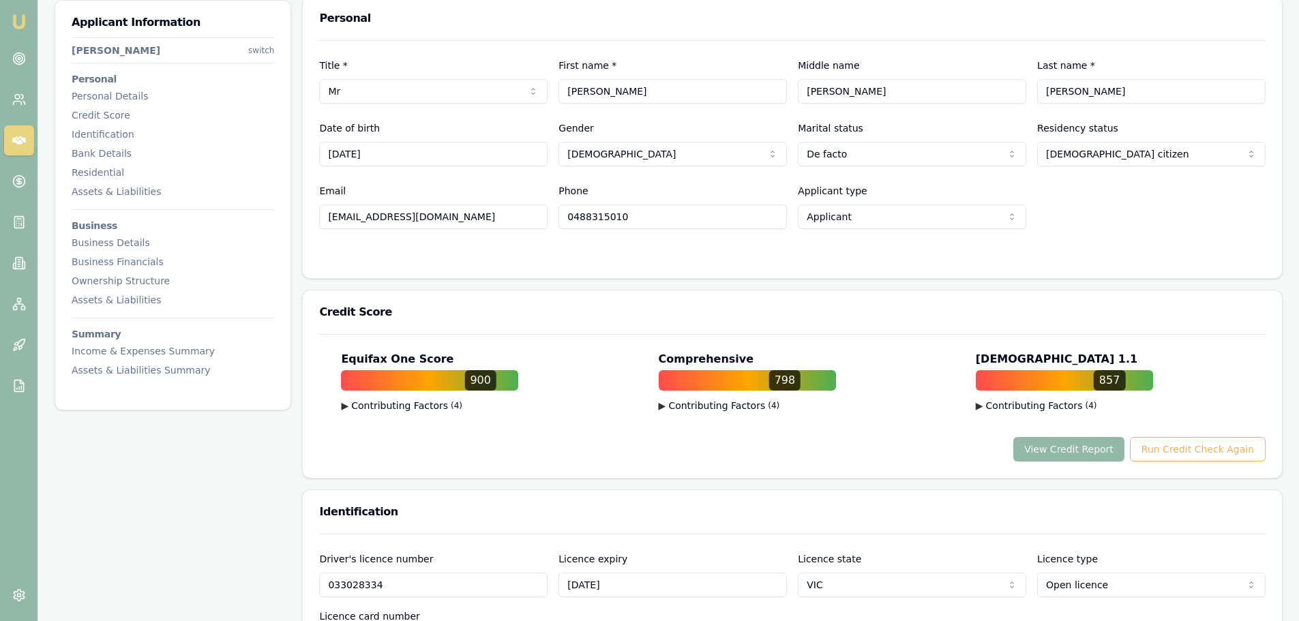
scroll to position [87, 0]
